Goal: Task Accomplishment & Management: Use online tool/utility

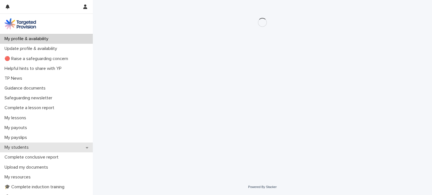
click at [30, 148] on p "My students" at bounding box center [17, 147] width 31 height 5
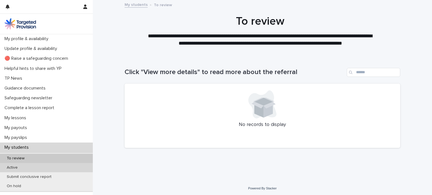
click at [27, 168] on div "Active" at bounding box center [46, 167] width 93 height 9
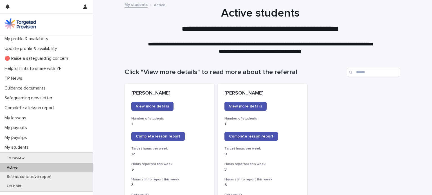
click at [242, 135] on span "Complete lesson report" at bounding box center [251, 137] width 44 height 4
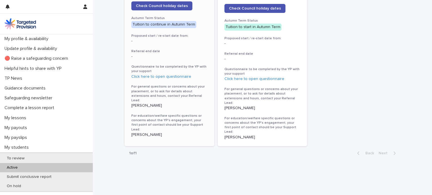
scroll to position [327, 0]
